Goal: Task Accomplishment & Management: Use online tool/utility

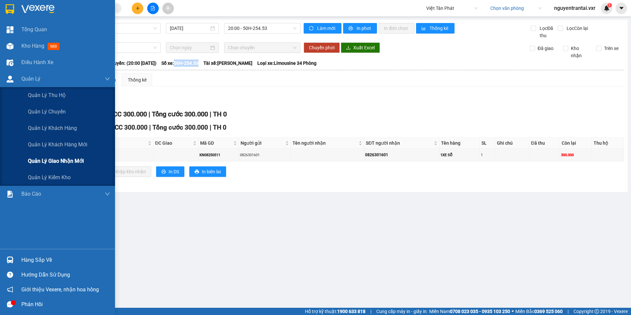
click at [68, 157] on span "Quản lý giao nhận mới" at bounding box center [56, 161] width 56 height 8
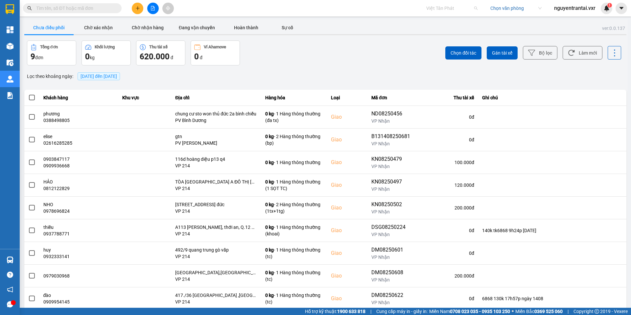
click at [441, 12] on span "Việt Tân Phát" at bounding box center [451, 8] width 51 height 10
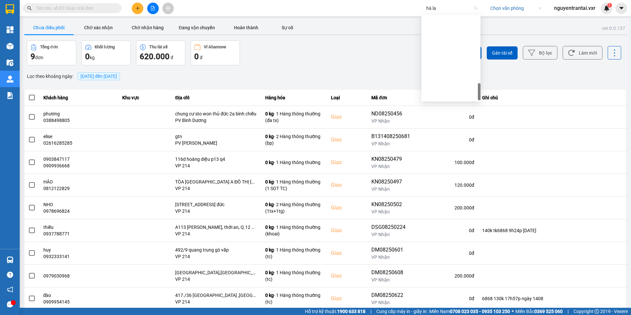
type input "[PERSON_NAME]"
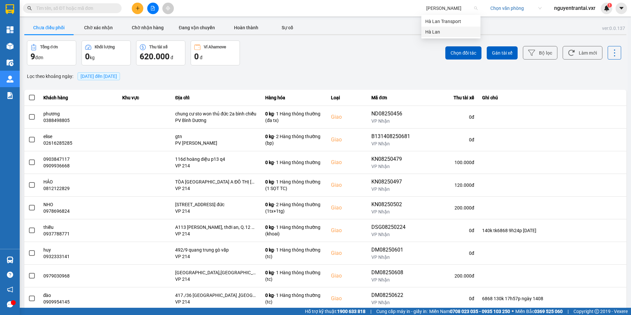
click at [440, 30] on div "Hà Lan" at bounding box center [450, 31] width 51 height 7
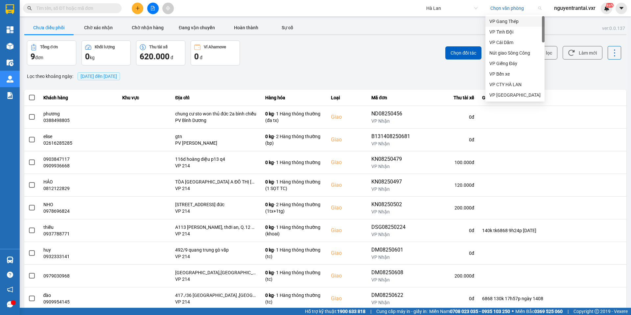
click at [504, 9] on input "search" at bounding box center [513, 8] width 47 height 10
click at [515, 84] on div "VP CTY HÀ LAN" at bounding box center [515, 84] width 51 height 7
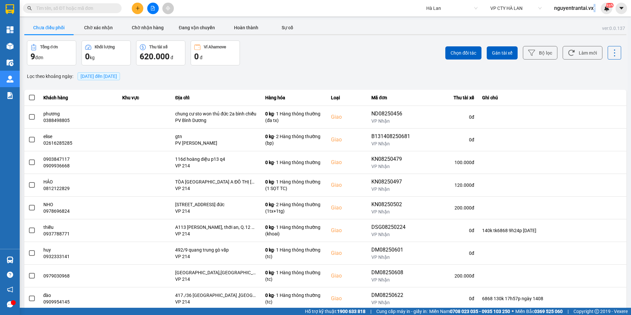
click at [594, 11] on span "nguyentrantai.vxr" at bounding box center [575, 8] width 52 height 8
click at [578, 20] on span "Đăng xuất" at bounding box center [578, 20] width 38 height 7
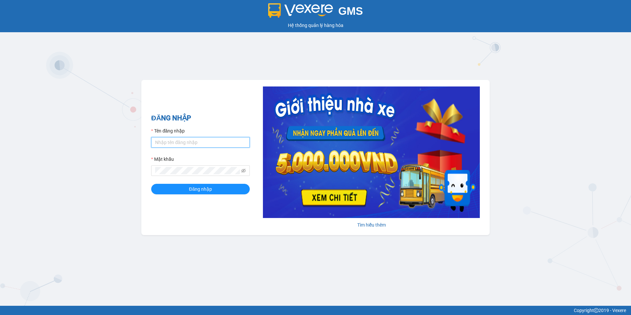
click at [217, 141] on input "Tên đăng nhập" at bounding box center [200, 142] width 99 height 11
type input "nguyentrantai.vxr"
click at [226, 192] on button "Đăng nhập" at bounding box center [200, 189] width 99 height 11
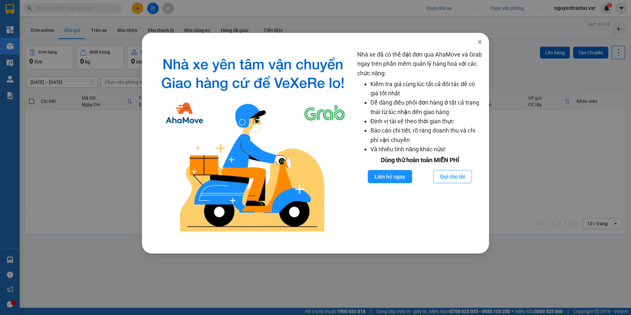
click at [475, 44] on span "Close" at bounding box center [480, 42] width 18 height 18
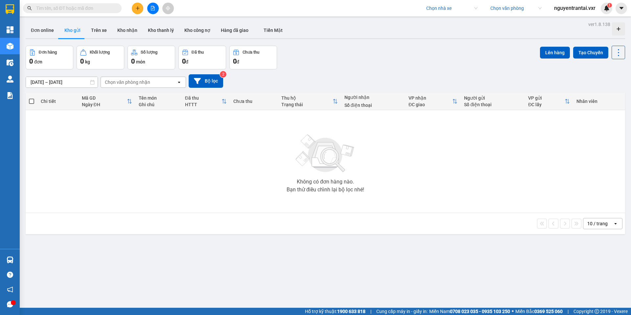
click at [454, 13] on div "Chọn nhà xe" at bounding box center [451, 8] width 59 height 11
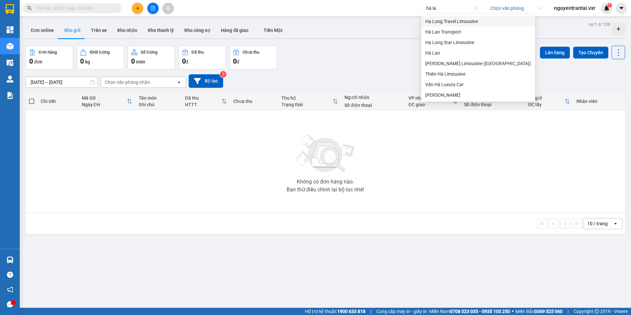
type input "[PERSON_NAME]"
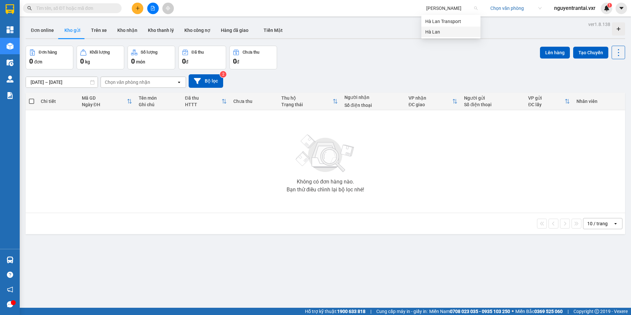
click at [450, 31] on div "Hà Lan" at bounding box center [450, 31] width 51 height 7
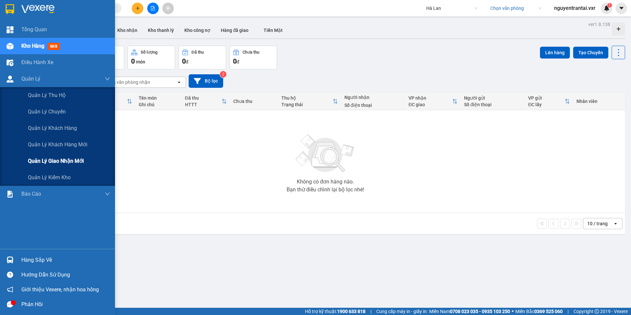
click at [62, 161] on span "Quản lý giao nhận mới" at bounding box center [56, 161] width 56 height 8
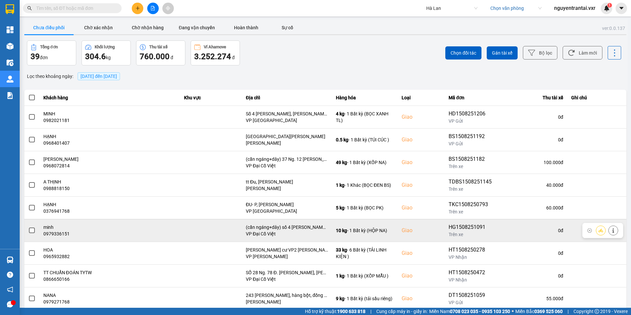
click at [296, 225] on div "(cần ngáng+dây) số 4 trịnh hoài đức, cát linh, đống đa, hà nội" at bounding box center [287, 227] width 82 height 7
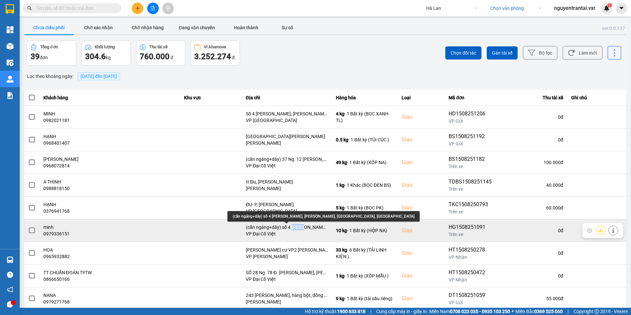
click at [296, 225] on div "(cần ngáng+dây) số 4 trịnh hoài đức, cát linh, đống đa, hà nội" at bounding box center [287, 227] width 82 height 7
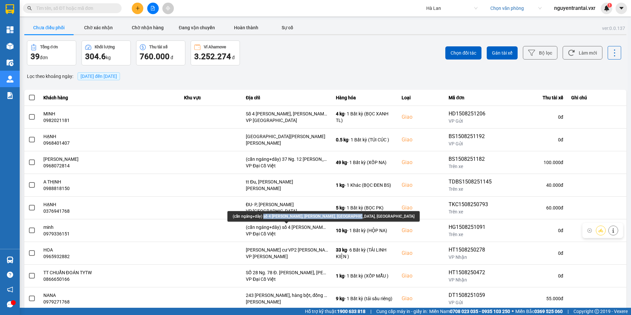
copy div "số 4 trịnh hoài đức, cát linh, đống đa, hà nội"
drag, startPoint x: 263, startPoint y: 216, endPoint x: 343, endPoint y: 218, distance: 80.2
click at [343, 218] on div "(cần ngáng+dây) số 4 trịnh hoài đức, cát linh, đống đa, hà nội" at bounding box center [323, 216] width 192 height 11
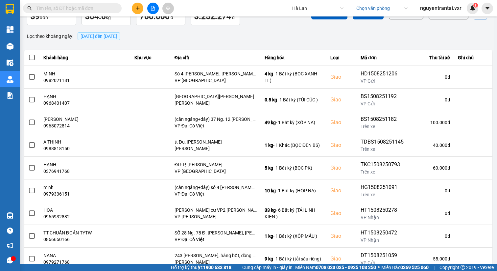
scroll to position [40, 0]
